Goal: Task Accomplishment & Management: Complete application form

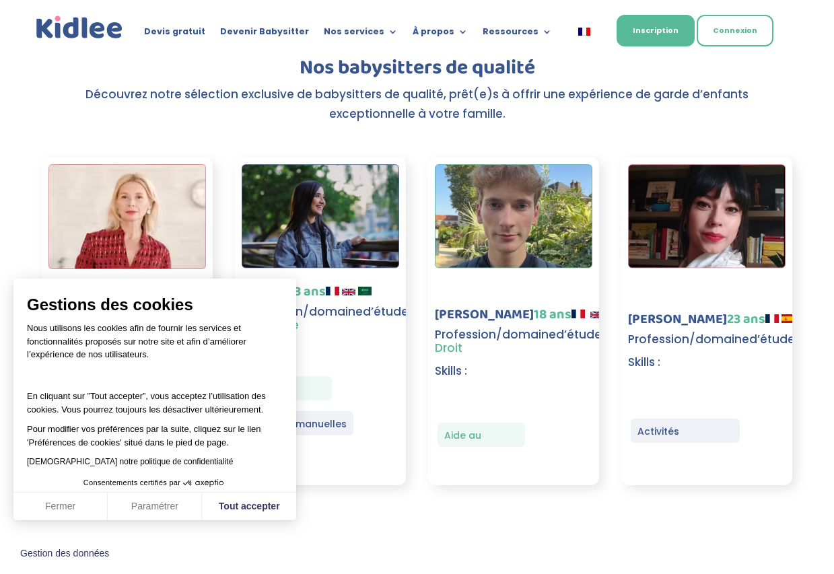
scroll to position [1876, 0]
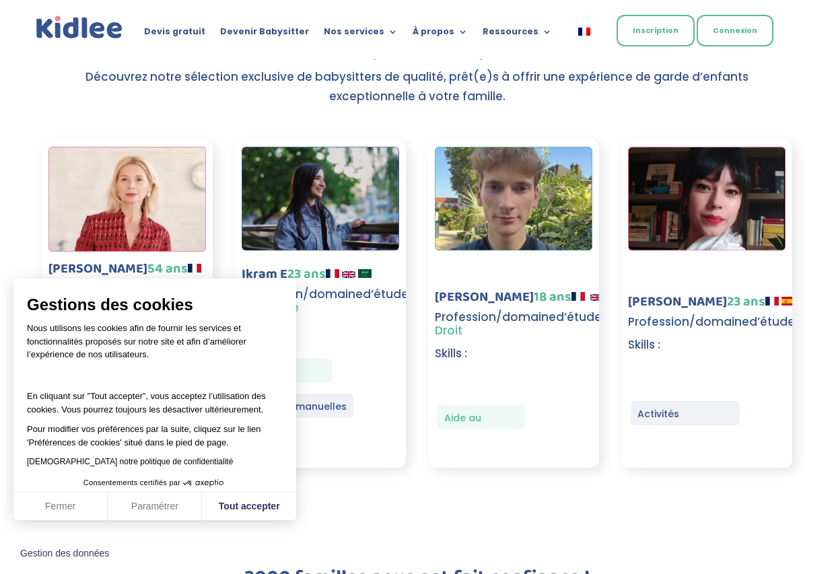
click at [437, 36] on link "Inscription" at bounding box center [656, 31] width 78 height 32
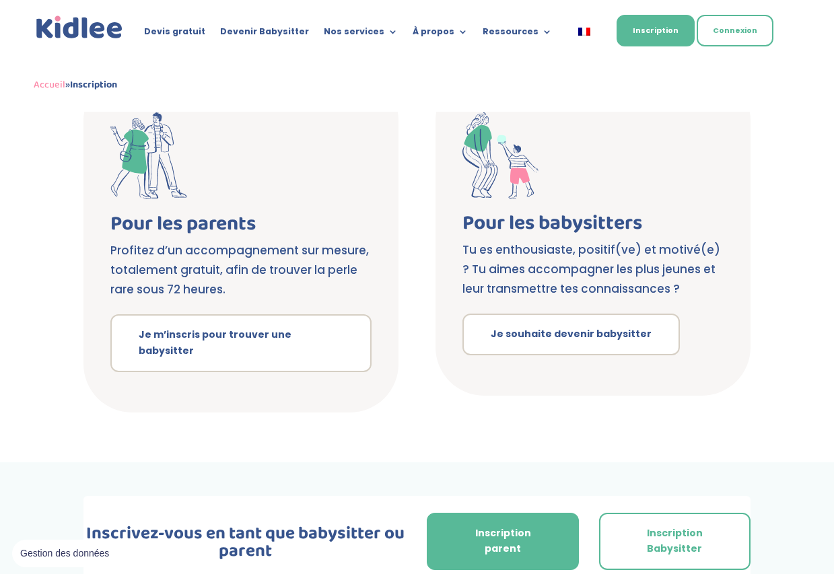
scroll to position [259, 0]
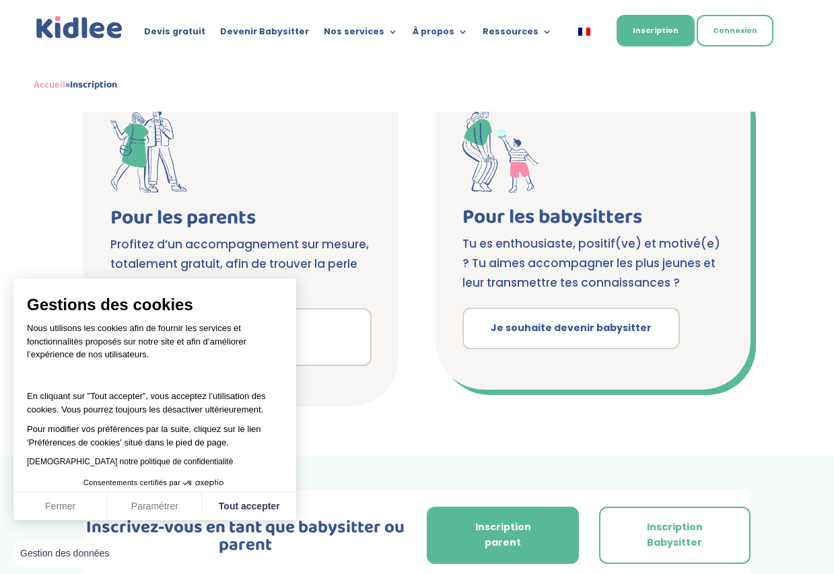
click at [476, 265] on p "Tu es enthousiaste, positif(ve) et motivé(e) ? Tu aimes accompagner les plus je…" at bounding box center [593, 263] width 261 height 59
